Goal: Task Accomplishment & Management: Use online tool/utility

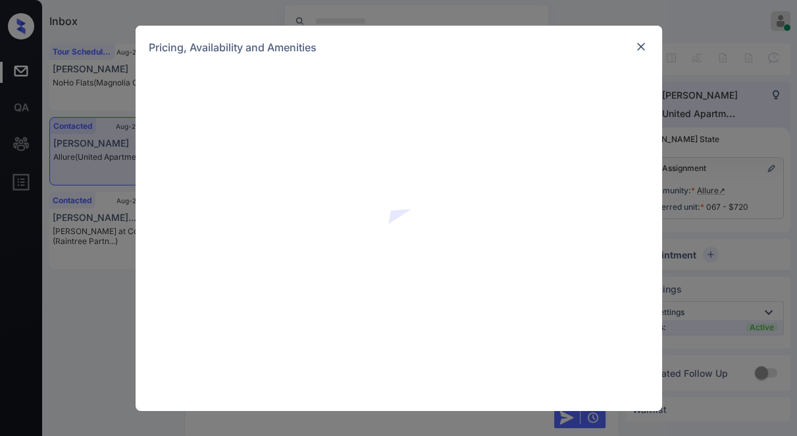
scroll to position [1017, 0]
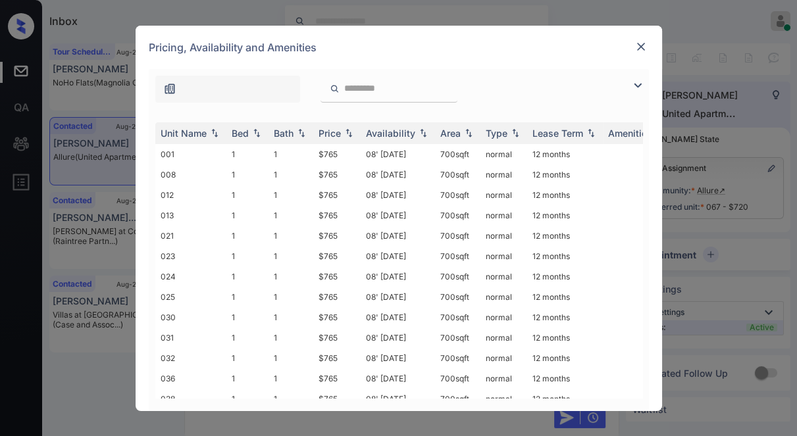
drag, startPoint x: 631, startPoint y: 84, endPoint x: 370, endPoint y: 102, distance: 262.0
click at [630, 85] on img at bounding box center [638, 86] width 16 height 16
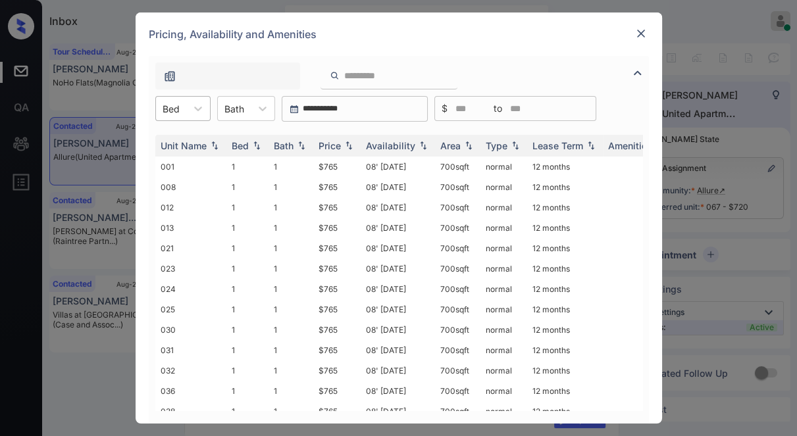
click at [183, 109] on div "Bed" at bounding box center [171, 108] width 30 height 19
click at [636, 36] on img at bounding box center [641, 33] width 13 height 13
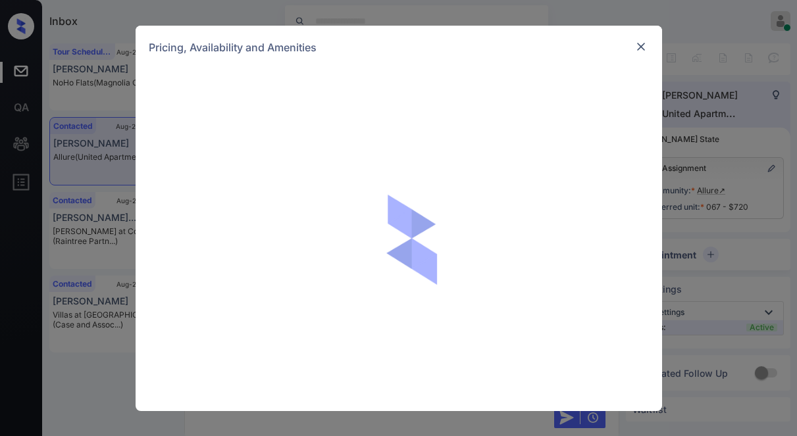
click at [186, 113] on div at bounding box center [399, 240] width 527 height 342
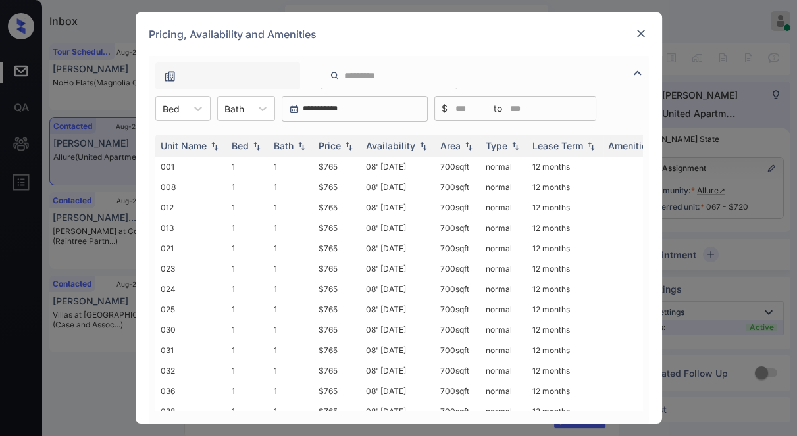
scroll to position [777, 0]
click at [186, 111] on div at bounding box center [198, 109] width 24 height 24
click at [186, 143] on div "1" at bounding box center [182, 141] width 55 height 24
click at [346, 147] on img at bounding box center [348, 146] width 13 height 9
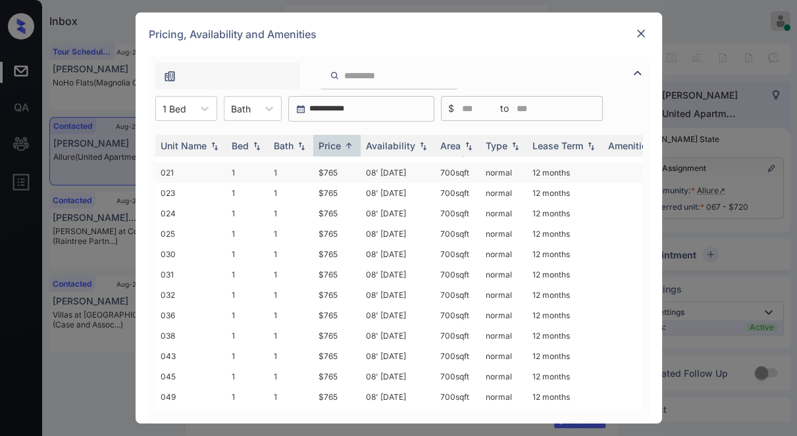
scroll to position [0, 0]
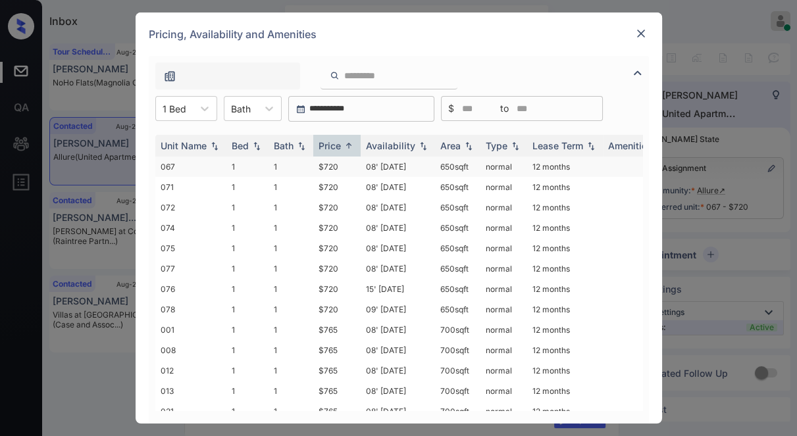
click at [351, 171] on td "$720" at bounding box center [336, 167] width 47 height 20
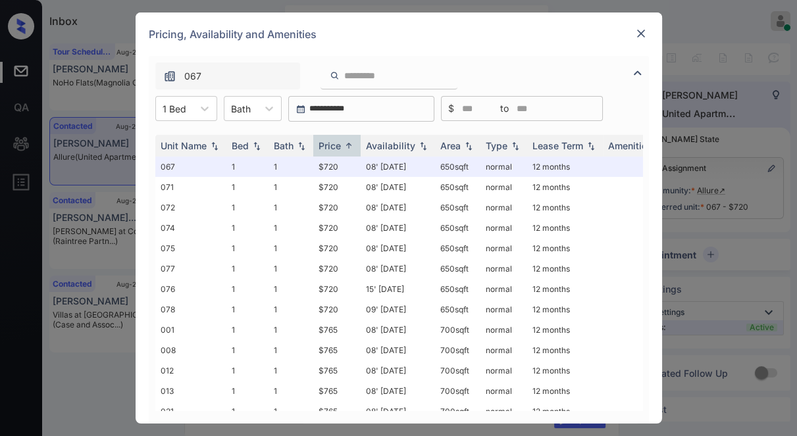
click at [637, 43] on div "Tour Scheduled Aug-21 08:05 pm Kylie Weber NoHo Flats (Magnolia Capit...) Conta…" at bounding box center [419, 261] width 741 height 436
click at [639, 30] on img at bounding box center [641, 33] width 13 height 13
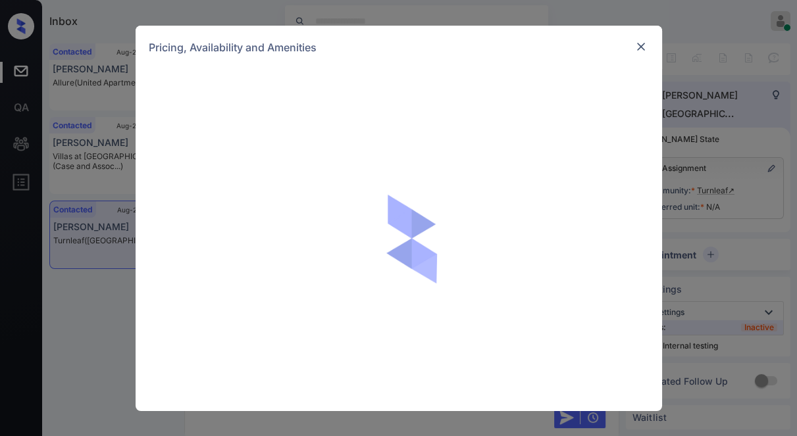
scroll to position [824, 0]
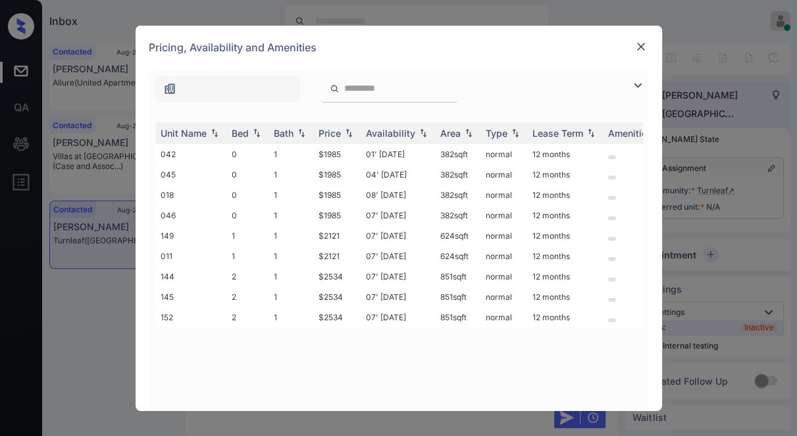
click at [633, 86] on img at bounding box center [638, 86] width 16 height 16
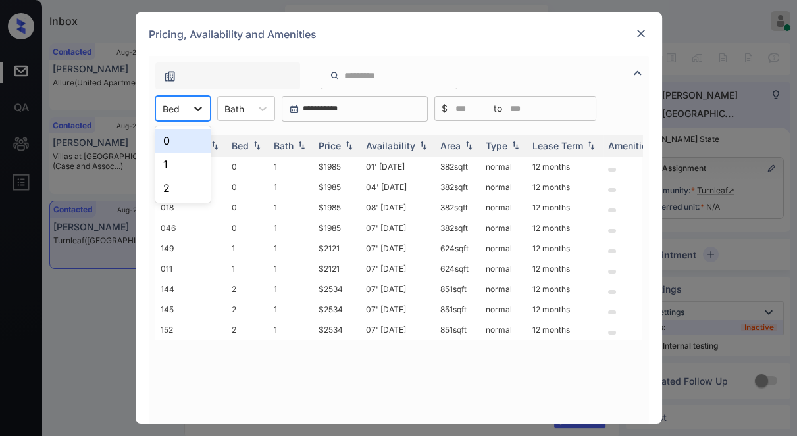
click at [197, 105] on icon at bounding box center [198, 108] width 13 height 13
click at [180, 162] on div "1" at bounding box center [182, 165] width 55 height 24
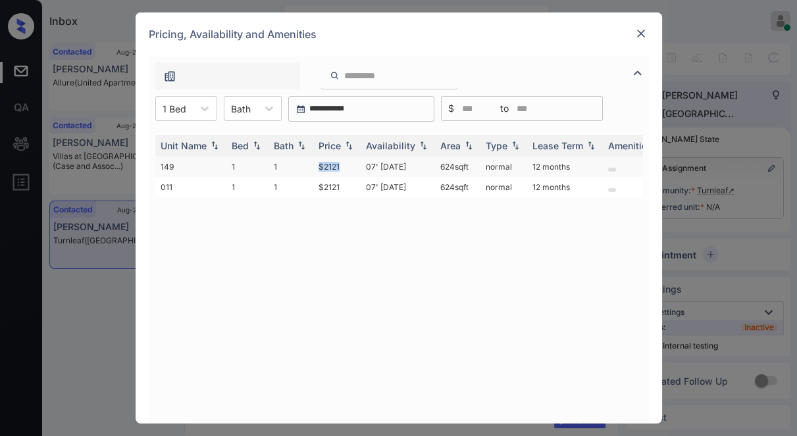
drag, startPoint x: 319, startPoint y: 163, endPoint x: 358, endPoint y: 162, distance: 38.8
click at [358, 162] on td "$2121" at bounding box center [336, 167] width 47 height 20
copy td "$2121"
click at [356, 164] on td "$2121" at bounding box center [336, 167] width 47 height 20
click at [356, 163] on td "$2121" at bounding box center [336, 167] width 47 height 20
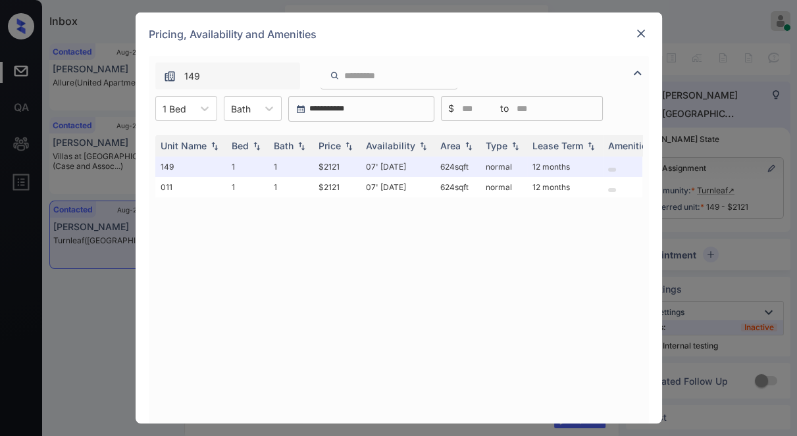
click at [646, 41] on div at bounding box center [641, 34] width 16 height 16
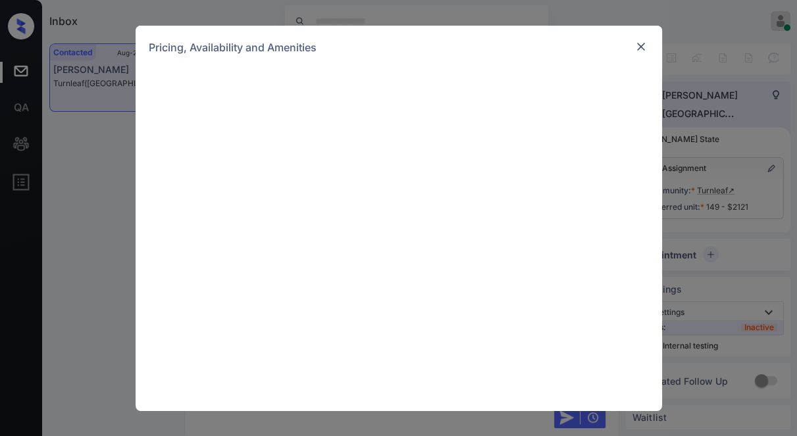
scroll to position [1535, 0]
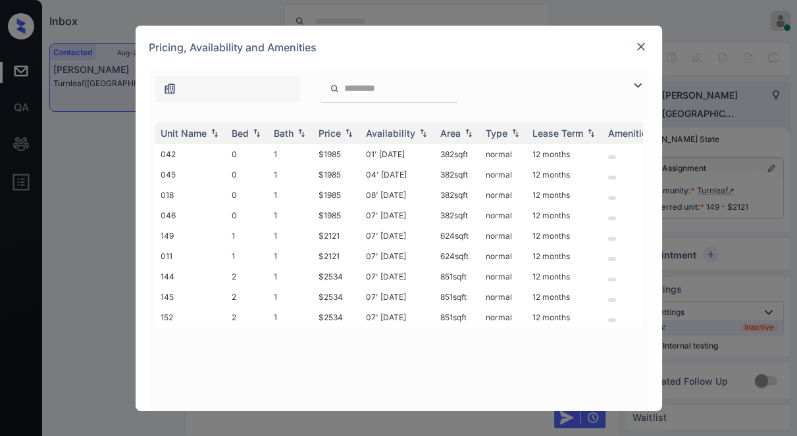
click at [632, 86] on img at bounding box center [638, 86] width 16 height 16
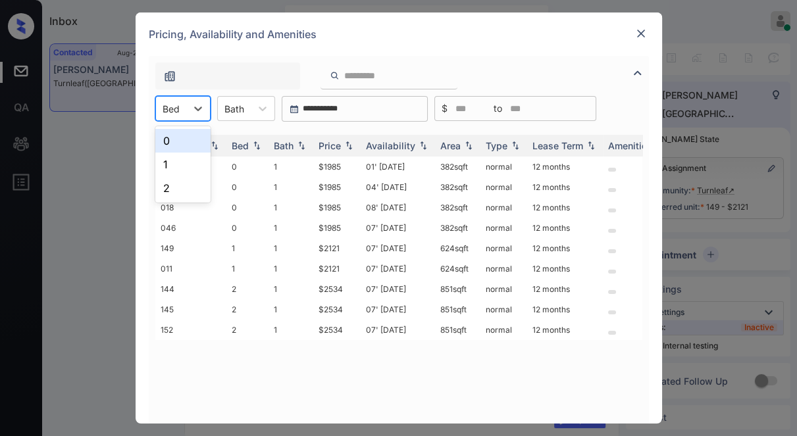
click at [174, 120] on div "Bed" at bounding box center [182, 108] width 55 height 25
click at [180, 155] on div "1" at bounding box center [182, 165] width 55 height 24
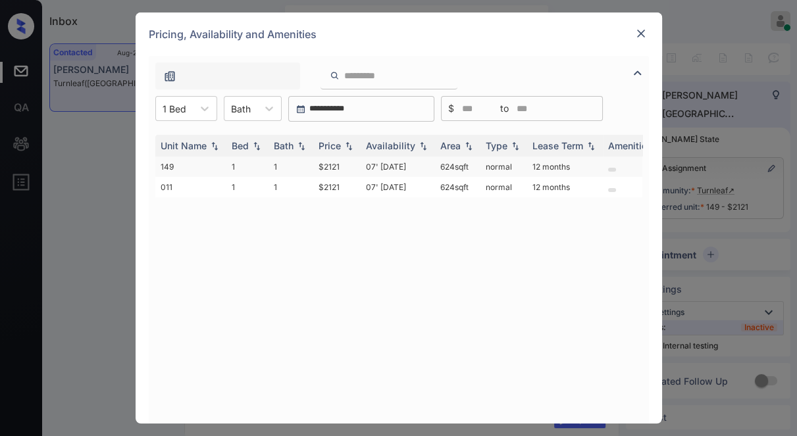
drag, startPoint x: 426, startPoint y: 166, endPoint x: 469, endPoint y: 163, distance: 42.9
click at [469, 163] on tr "149 1 1 $2121 07' Nov 25 624 sqft normal 12 months" at bounding box center [499, 167] width 688 height 20
copy tr "624 sqft"
click at [636, 27] on img at bounding box center [641, 33] width 13 height 13
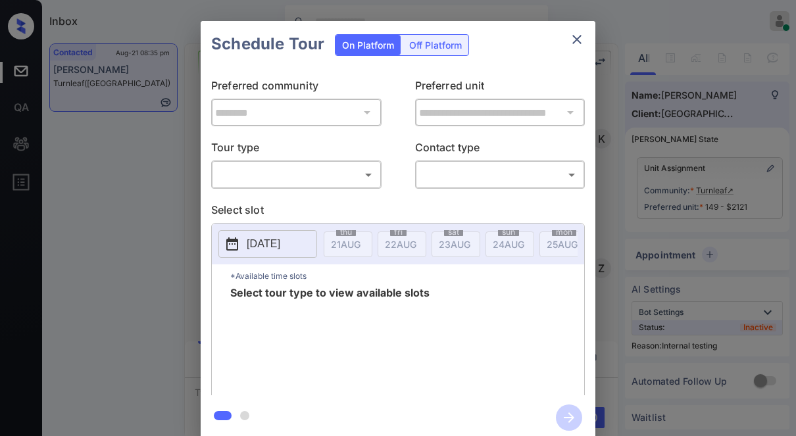
click at [288, 176] on body "Inbox Jezcil Usanastre Online Set yourself offline Set yourself on break Profil…" at bounding box center [398, 218] width 796 height 436
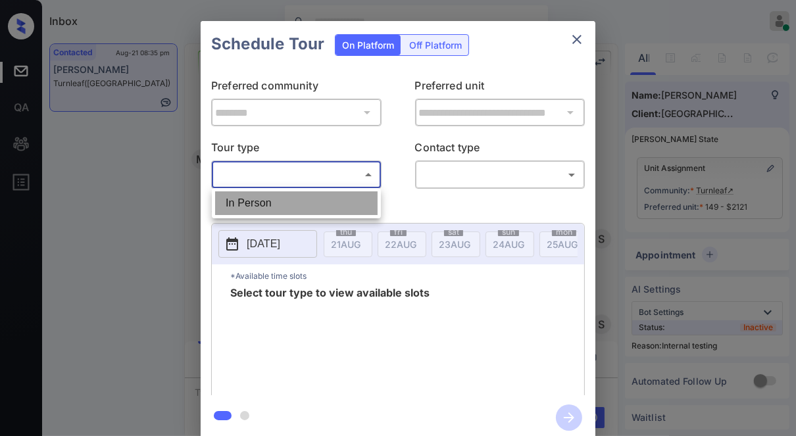
click at [257, 205] on li "In Person" at bounding box center [296, 204] width 163 height 24
type input "********"
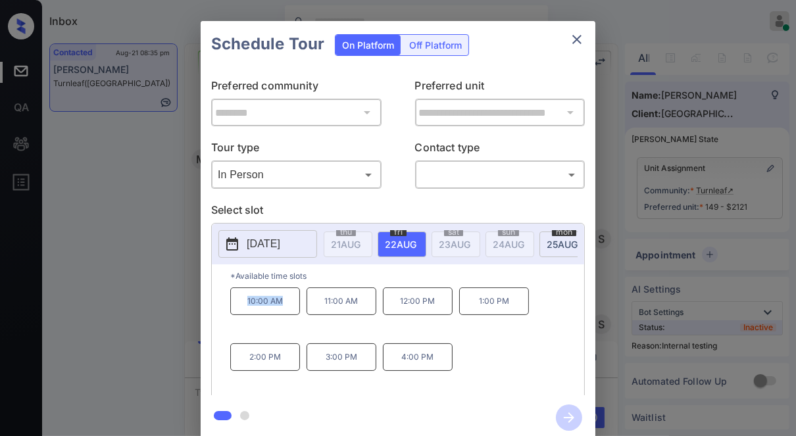
drag, startPoint x: 236, startPoint y: 317, endPoint x: 288, endPoint y: 312, distance: 52.2
click at [288, 312] on p "10:00 AM" at bounding box center [265, 302] width 70 height 28
copy p "10:00 AM"
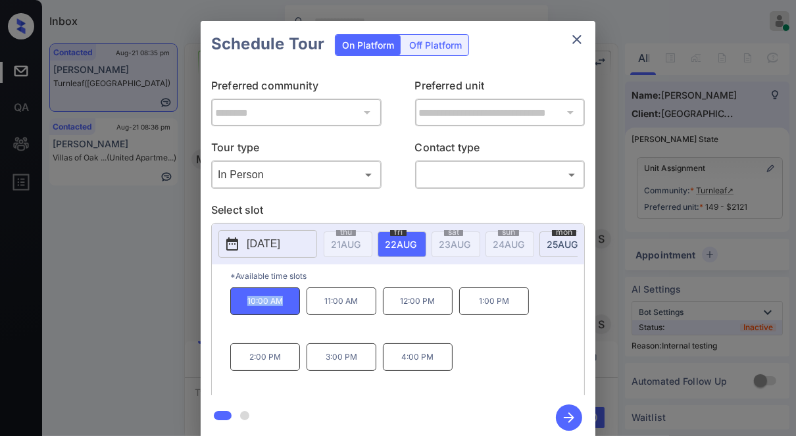
click at [126, 348] on div "**********" at bounding box center [398, 230] width 796 height 461
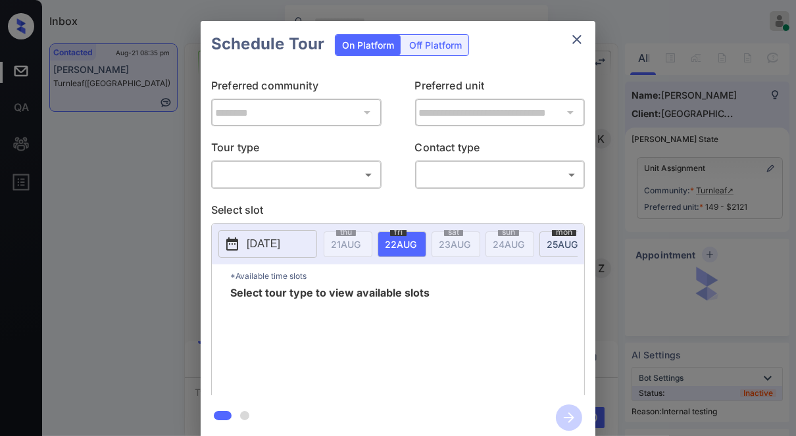
scroll to position [3839, 0]
click at [318, 170] on body "Inbox Jezcil Usanastre Online Set yourself offline Set yourself on break Profil…" at bounding box center [398, 218] width 796 height 436
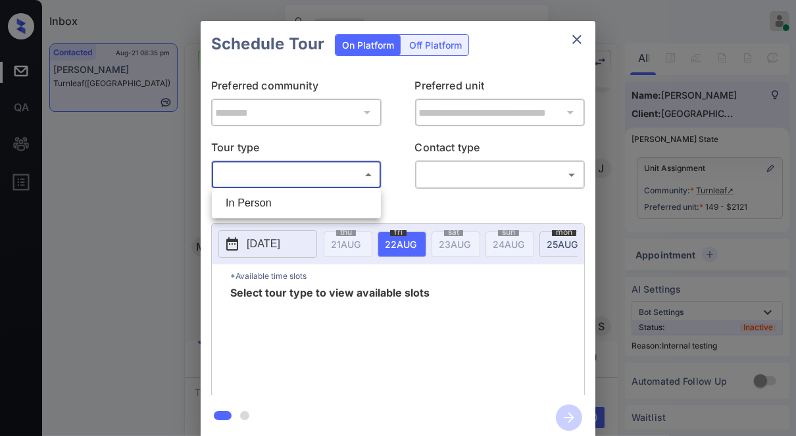
click at [321, 0] on html "Inbox Jezcil Usanastre Online Set yourself offline Set yourself on break Profil…" at bounding box center [398, 218] width 796 height 436
click at [309, 13] on div at bounding box center [398, 218] width 796 height 436
click at [575, 39] on icon "close" at bounding box center [577, 40] width 16 height 16
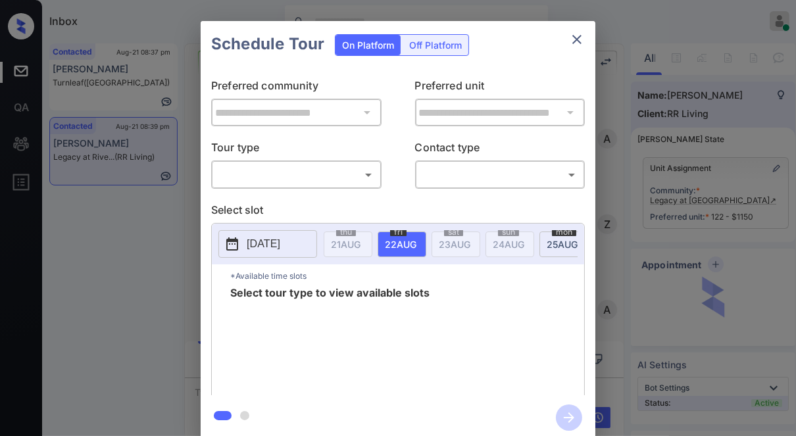
scroll to position [1522, 0]
click at [315, 183] on body "Inbox Jezcil Usanastre Online Set yourself offline Set yourself on break Profil…" at bounding box center [398, 218] width 796 height 436
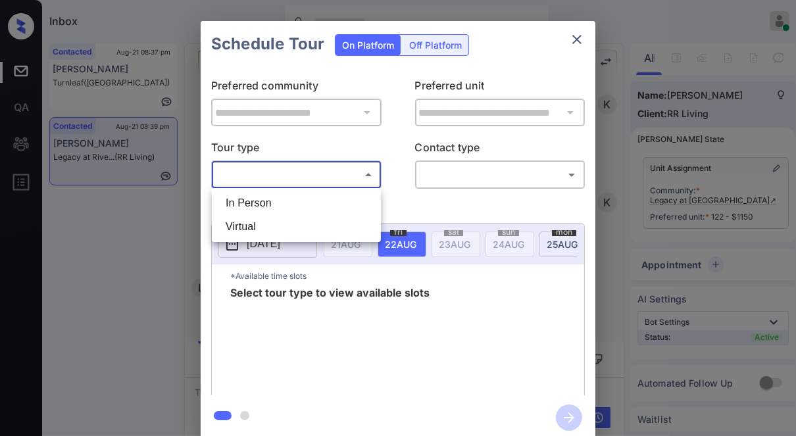
click at [296, 201] on li "In Person" at bounding box center [296, 204] width 163 height 24
type input "********"
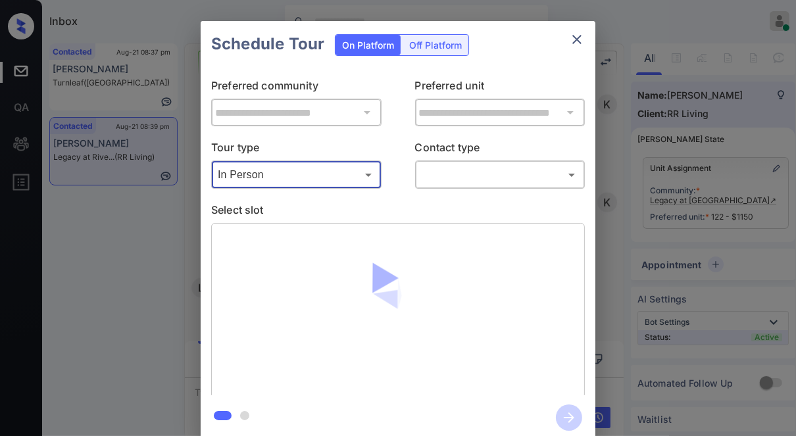
click at [459, 173] on body "Inbox Jezcil Usanastre Online Set yourself offline Set yourself on break Profil…" at bounding box center [398, 218] width 796 height 436
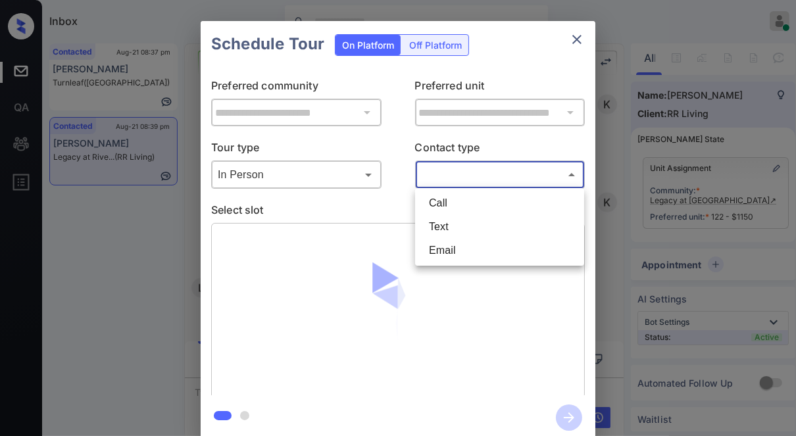
click at [455, 217] on li "Text" at bounding box center [500, 227] width 163 height 24
type input "****"
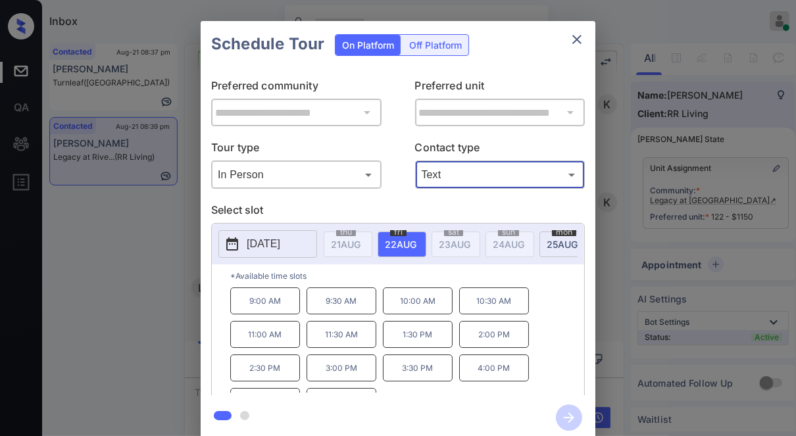
click at [361, 246] on span "[DATE]" at bounding box center [346, 244] width 30 height 11
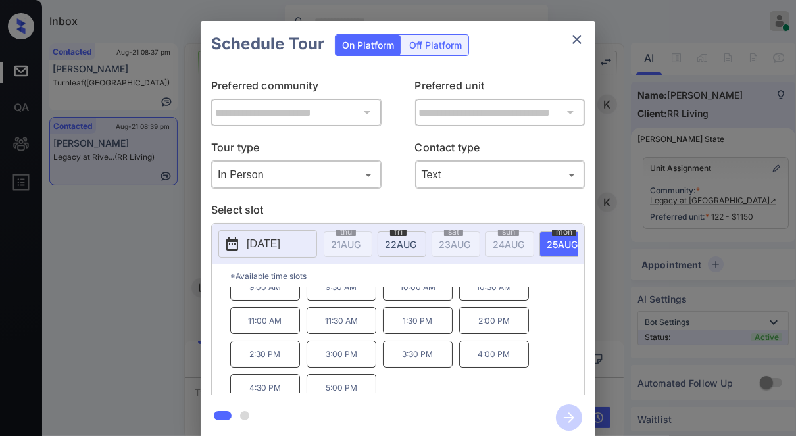
scroll to position [20, 0]
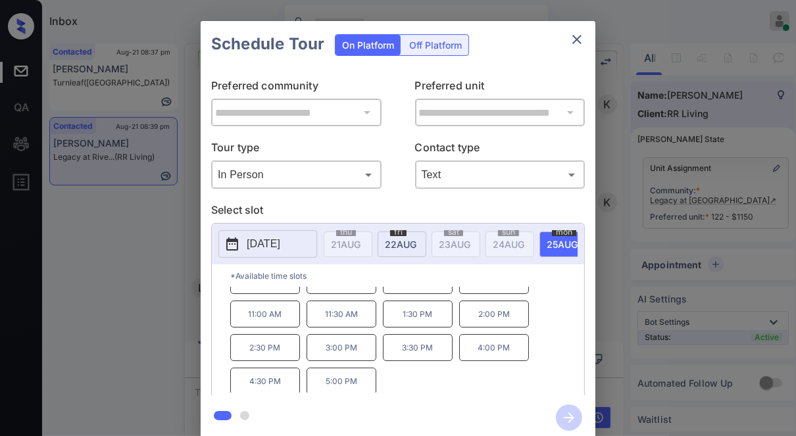
click at [171, 356] on div "**********" at bounding box center [398, 230] width 796 height 461
